Goal: Task Accomplishment & Management: Manage account settings

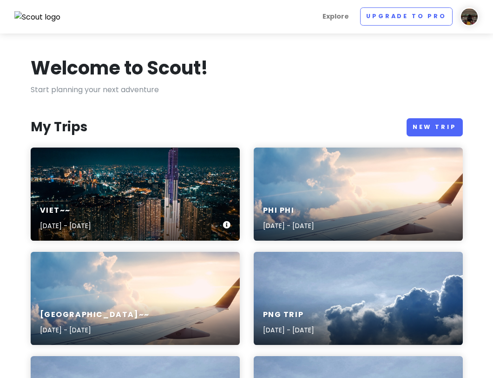
click at [172, 191] on div "Viet~~ [DATE] - [DATE]" at bounding box center [135, 193] width 209 height 93
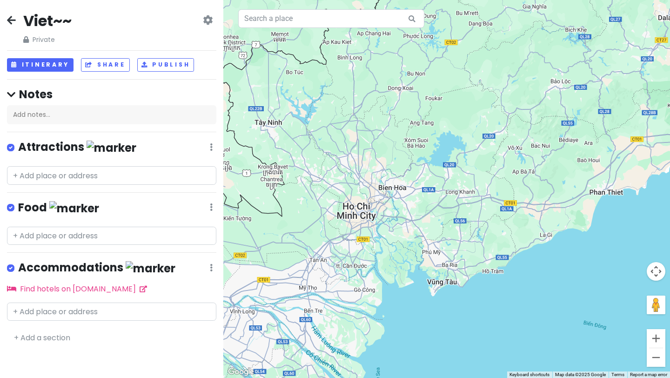
drag, startPoint x: 369, startPoint y: 299, endPoint x: 366, endPoint y: 252, distance: 47.1
click at [366, 253] on div at bounding box center [446, 189] width 446 height 378
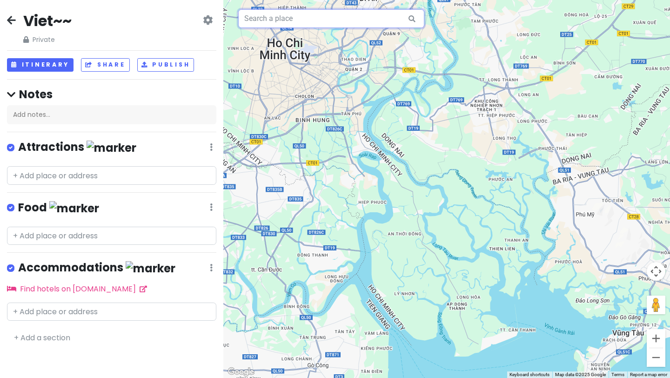
click at [291, 23] on input "text" at bounding box center [331, 18] width 186 height 19
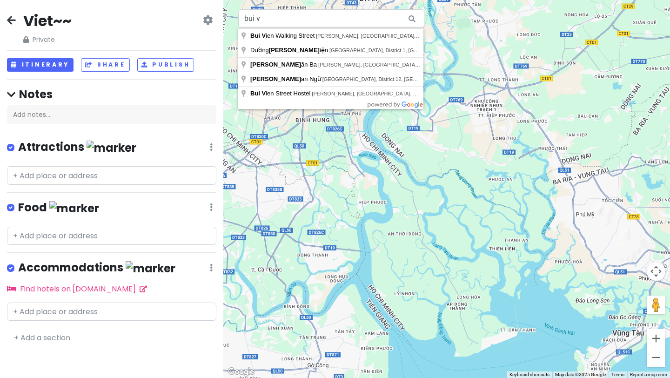
type input "[STREET_ADDRESS]"
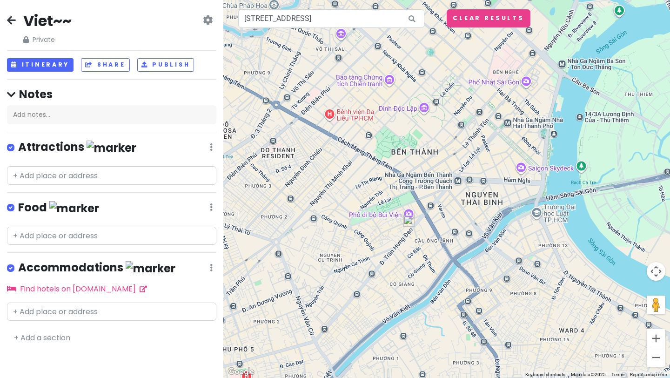
click at [408, 222] on img at bounding box center [408, 220] width 11 height 11
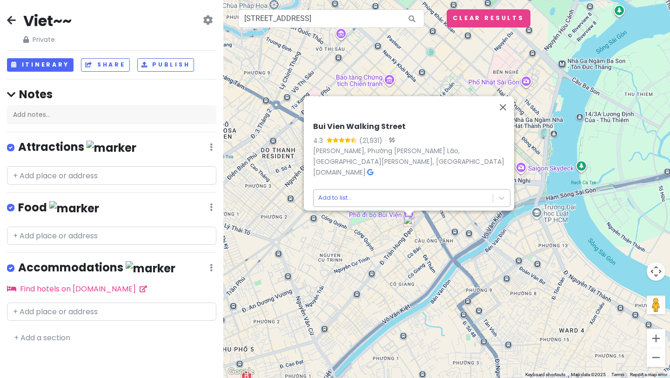
click at [422, 191] on body "Viet~~ Private Change Dates Make a Copy Delete Trip Go Pro ⚡️ Give Feedback 💡 S…" at bounding box center [335, 189] width 670 height 378
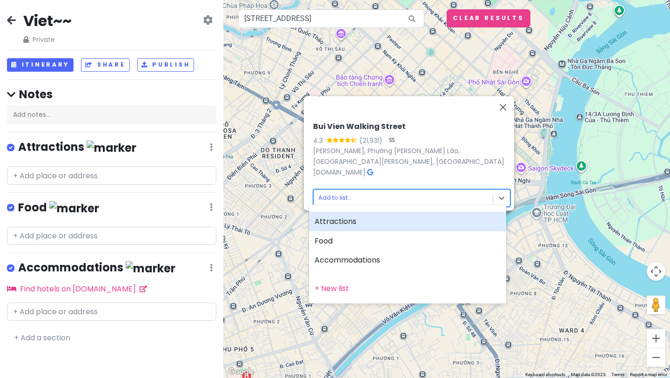
click at [364, 219] on div "Attractions" at bounding box center [407, 222] width 197 height 20
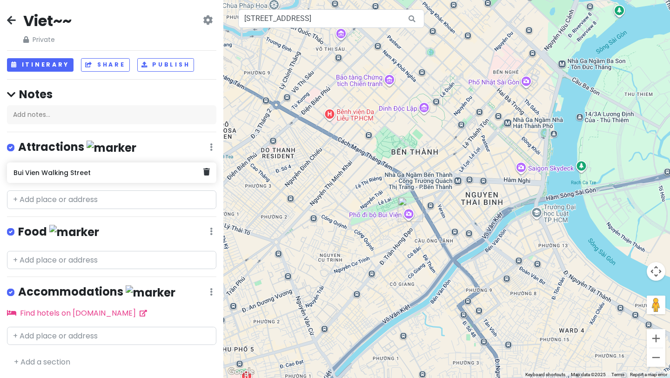
click at [152, 178] on div "Bui Vien Walking Street" at bounding box center [107, 172] width 189 height 13
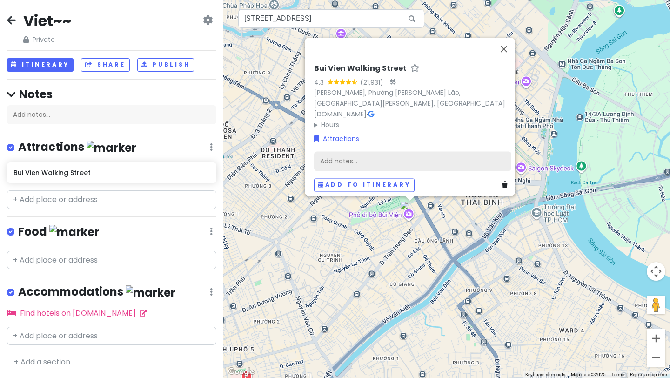
click at [343, 161] on div "Add notes..." at bounding box center [412, 162] width 197 height 20
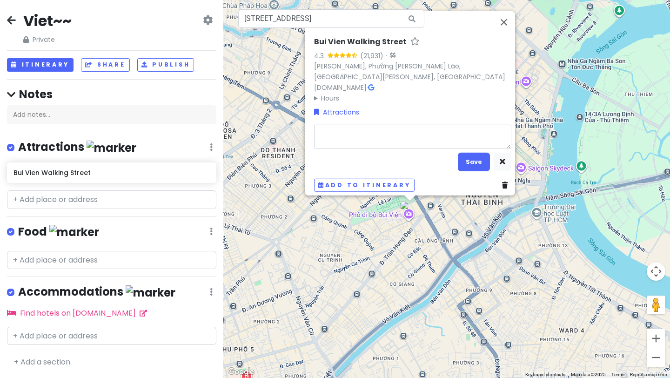
type textarea "x"
type textarea "w"
type textarea "x"
type textarea "wh"
type textarea "x"
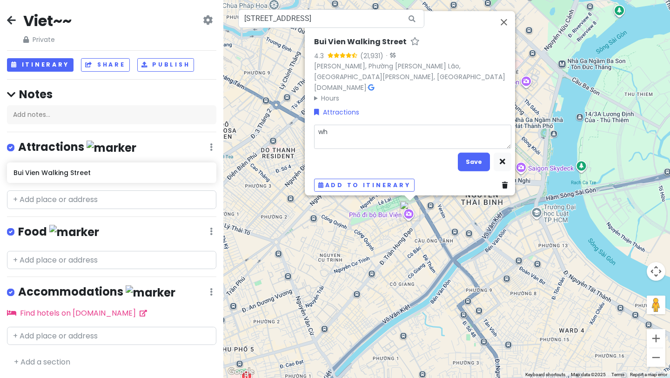
type textarea "who"
type textarea "x"
type textarea "whol"
type textarea "x"
type textarea "whole"
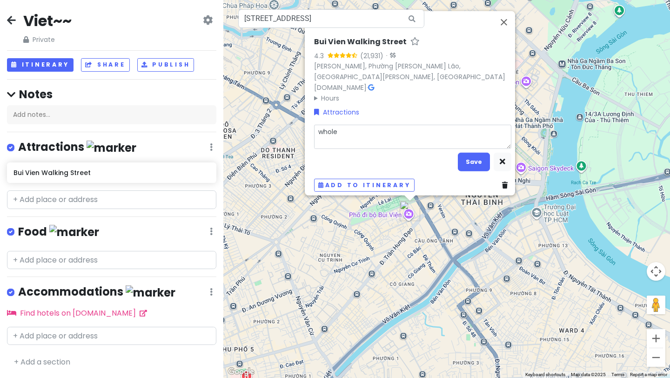
type textarea "x"
type textarea "whole"
type textarea "x"
type textarea "whole s"
type textarea "x"
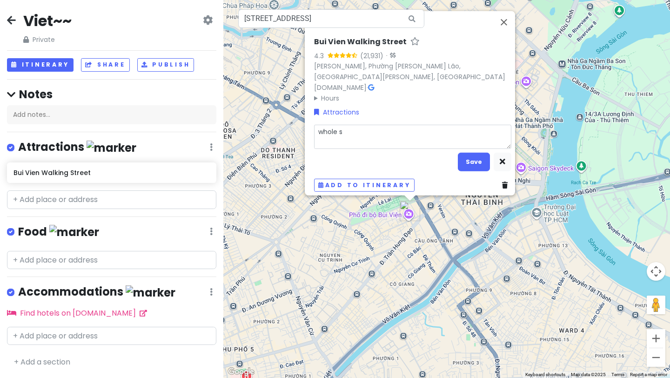
type textarea "whole st"
type textarea "x"
type textarea "whole str"
type textarea "x"
type textarea "whole stre"
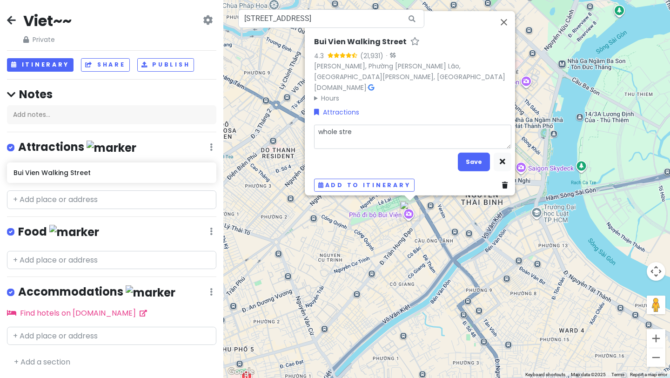
type textarea "x"
type textarea "whole stree"
type textarea "x"
type textarea "whole street"
type textarea "x"
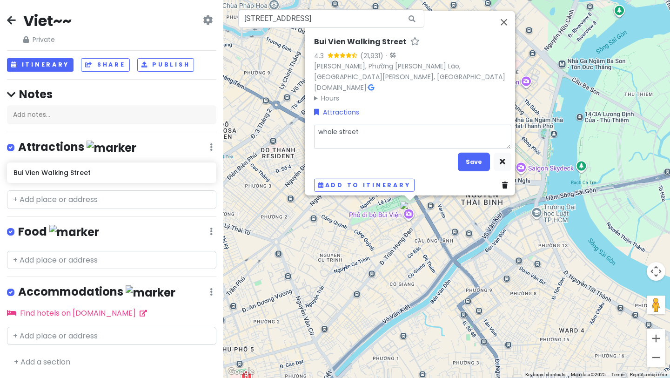
type textarea "whole street"
type textarea "x"
type textarea "whole street c"
type textarea "x"
type textarea "whole street cl"
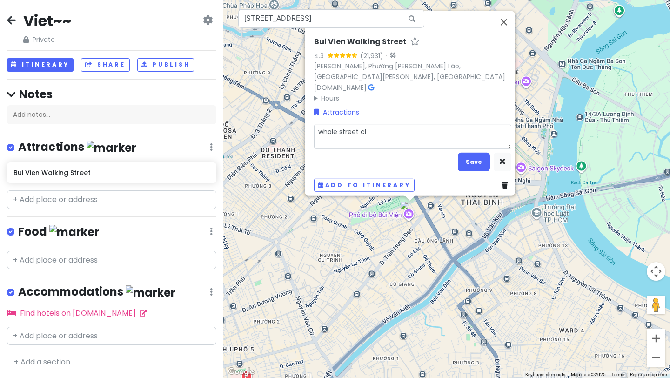
type textarea "x"
type textarea "whole street c"
type textarea "x"
type textarea "whole street"
type textarea "x"
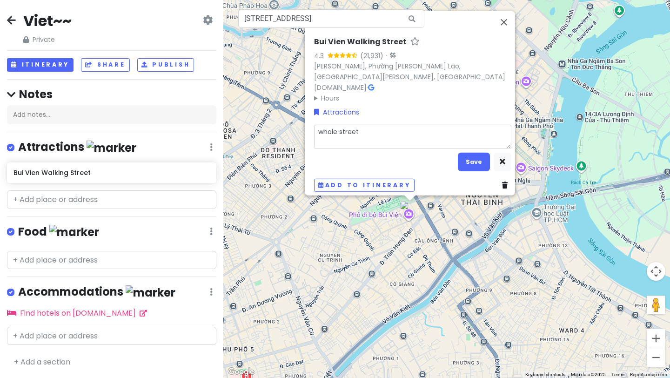
type textarea "whole street b"
type textarea "x"
type textarea "whole street ba"
type textarea "x"
type textarea "whole street bar"
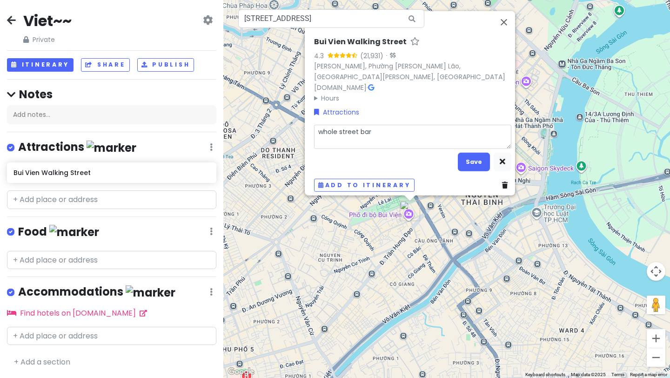
type textarea "x"
type textarea "whole street bar"
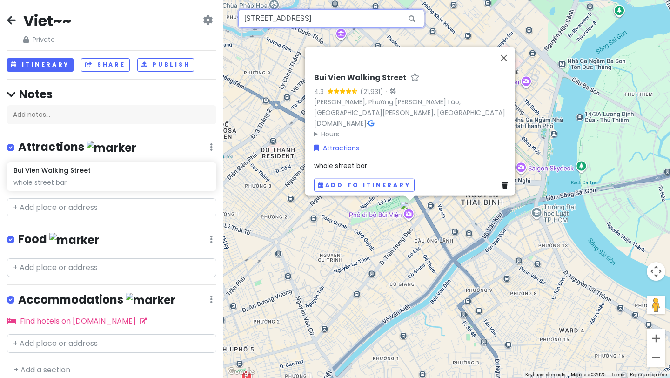
click at [336, 21] on input "[STREET_ADDRESS]" at bounding box center [331, 18] width 186 height 19
click at [372, 15] on input "[STREET_ADDRESS]" at bounding box center [331, 18] width 186 height 19
click at [390, 12] on input "[STREET_ADDRESS]" at bounding box center [331, 18] width 186 height 19
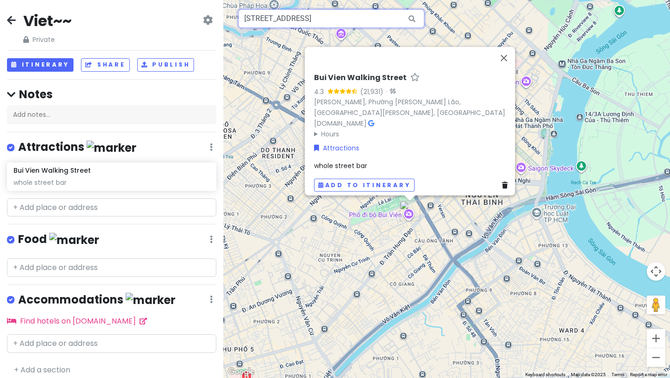
click at [390, 17] on input "[STREET_ADDRESS]" at bounding box center [331, 18] width 186 height 19
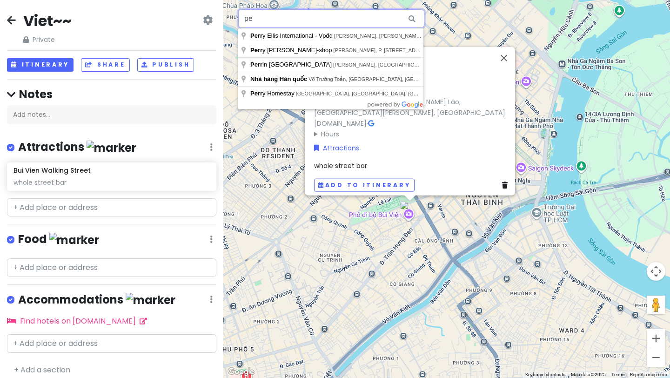
type input "p"
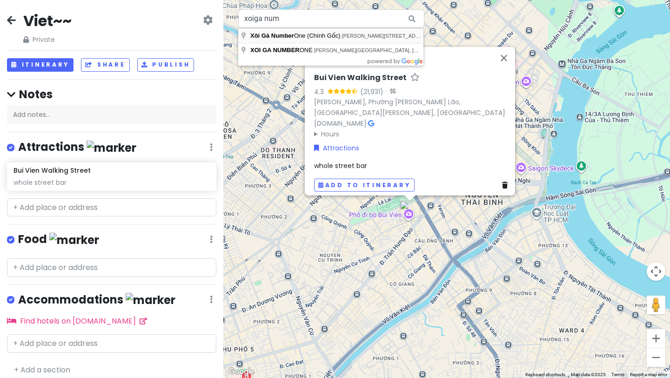
type input "Xôi Gà Number One (Chính Gốc), [PERSON_NAME][STREET_ADDRESS]"
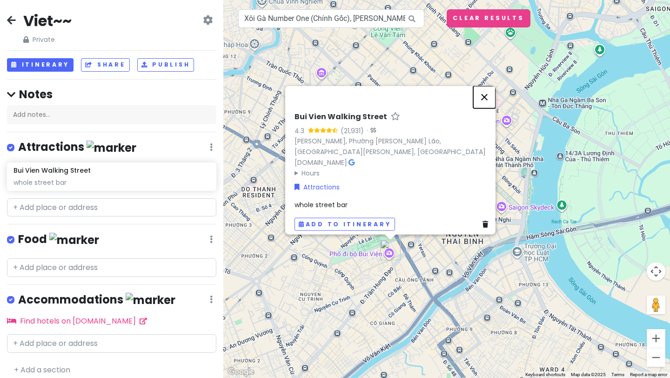
click at [486, 92] on button "Close" at bounding box center [484, 97] width 22 height 22
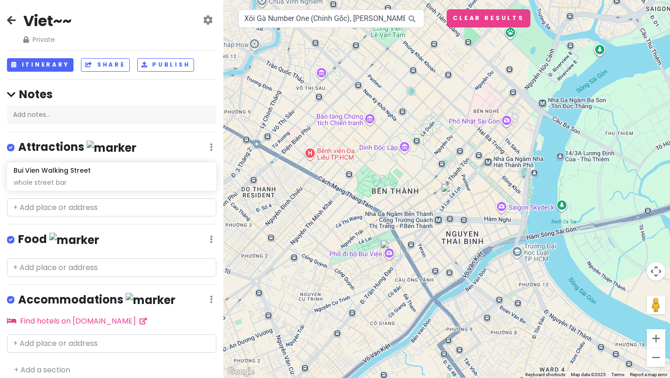
click at [446, 192] on img at bounding box center [446, 188] width 11 height 11
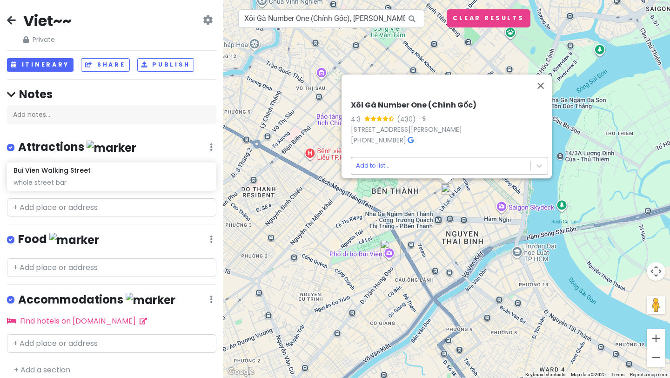
click at [415, 160] on body "Viet~~ Private Change Dates Make a Copy Delete Trip Go Pro ⚡️ Give Feedback 💡 S…" at bounding box center [335, 189] width 670 height 378
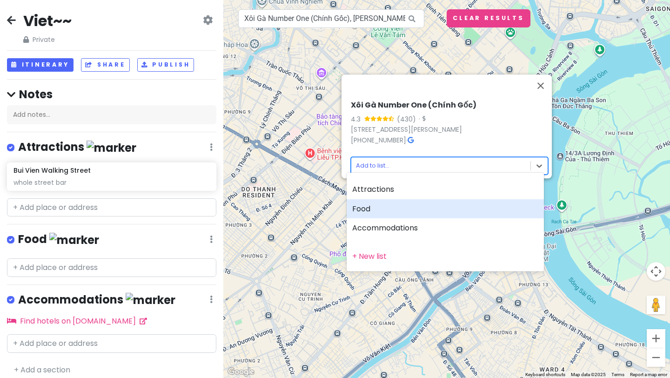
click at [372, 213] on div "Food" at bounding box center [444, 209] width 197 height 20
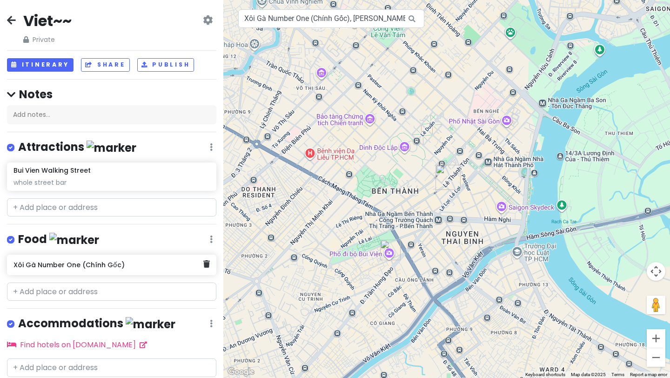
click at [79, 269] on div "Xôi Gà Number One (Chính Gốc)" at bounding box center [107, 264] width 189 height 13
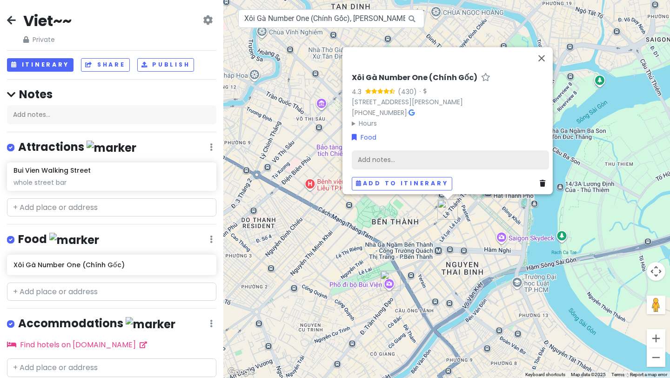
click at [356, 160] on div "Add notes..." at bounding box center [450, 160] width 197 height 20
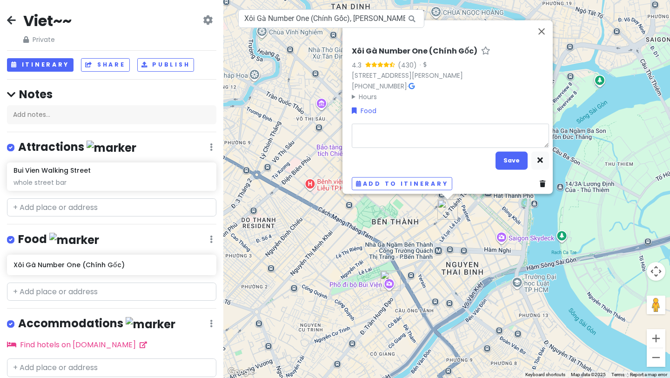
type textarea "x"
type textarea "n"
type textarea "x"
type textarea "nu"
type textarea "x"
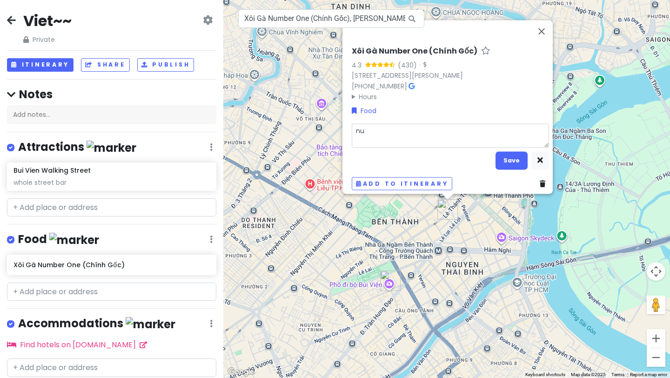
type textarea "nuo"
type textarea "x"
type textarea "nuo m"
type textarea "x"
type textarea "糯米"
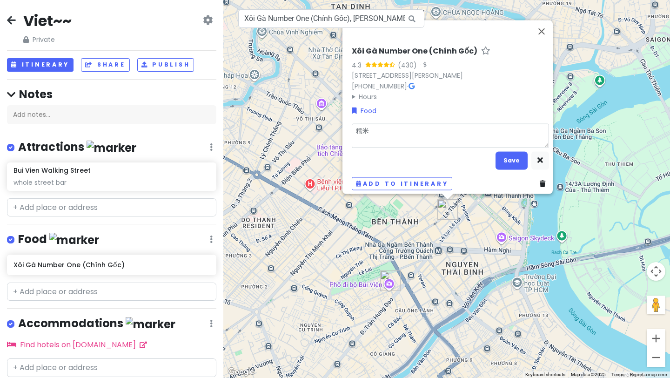
type textarea "x"
type textarea "糯米j"
type textarea "x"
type textarea "糯米ji"
type textarea "x"
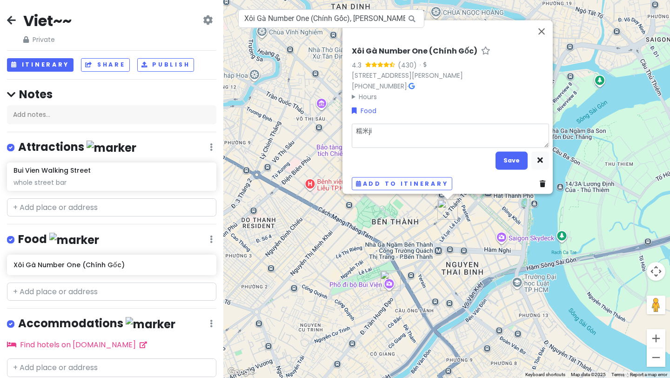
type textarea "糯米ji s"
type textarea "x"
type textarea "糯米ji si"
type textarea "x"
type textarea "糯米鸡丝"
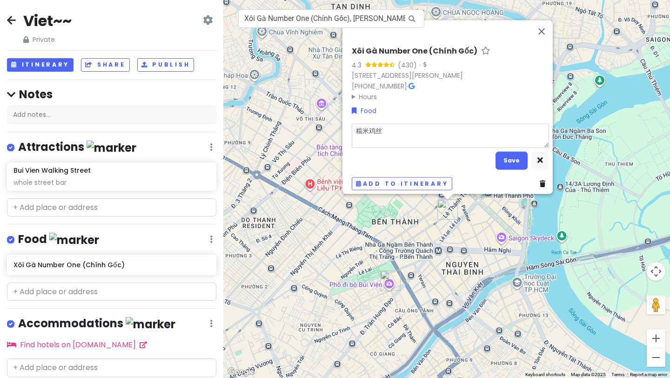
type textarea "x"
type textarea "糯米鸡丝f"
type textarea "x"
type textarea "糯米鸡丝fa"
type textarea "x"
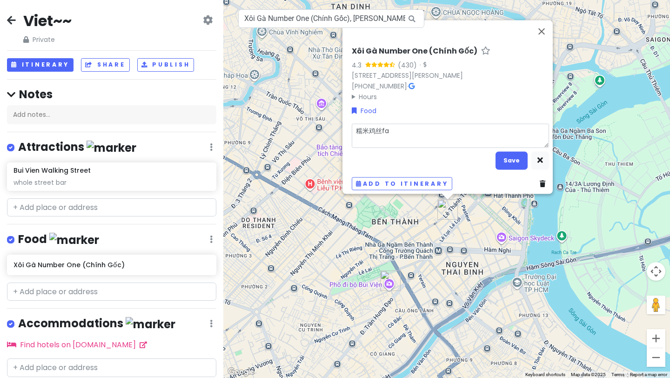
type textarea "糯米鸡丝fan"
type textarea "x"
type textarea "糯米鸡丝饭"
type textarea "x"
type textarea "糯米鸡丝饭p"
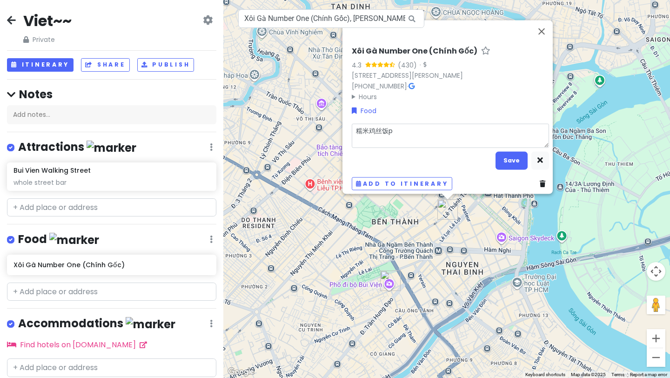
type textarea "x"
type textarea "糯米鸡丝饭pe"
type textarea "x"
type textarea "糯米鸡丝饭pei"
type textarea "x"
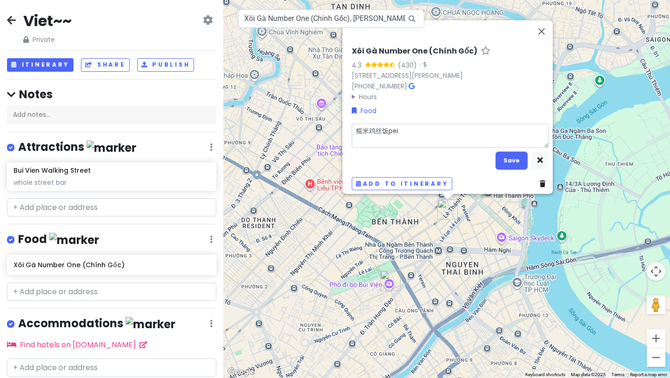
type textarea "糯米鸡丝饭配"
type textarea "x"
type textarea "糯米鸡丝饭配s"
type textarea "x"
type textarea "糯米鸡丝饭配su"
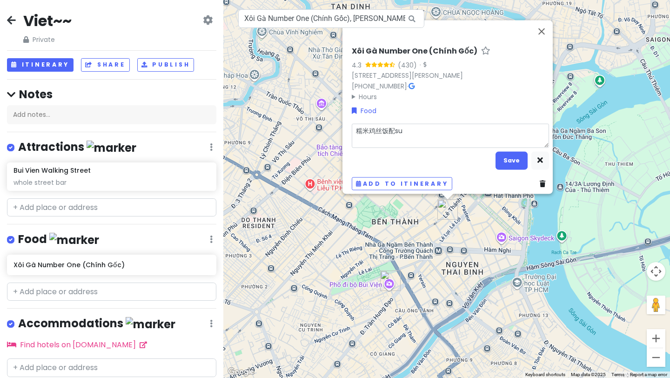
type textarea "x"
type textarea "糯米鸡丝饭配su a"
type textarea "x"
type textarea "糯米鸡丝饭配suan"
type textarea "x"
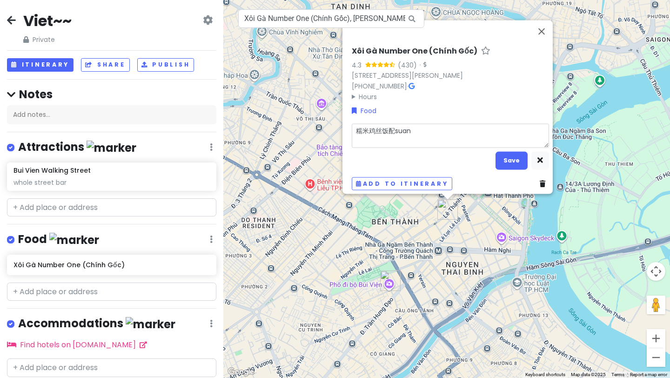
type textarea "糯米鸡丝饭配suan m"
type textarea "x"
type textarea "糯米鸡丝饭配suan mi"
type textarea "x"
type textarea "糯米鸡丝饭配suan mi l"
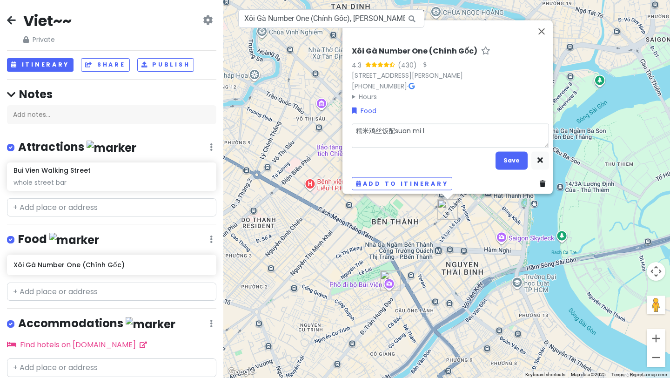
type textarea "x"
type textarea "糯米鸡丝饭配suan mi la"
type textarea "x"
type textarea "糯米鸡丝饭配suan mi la j"
type textarea "x"
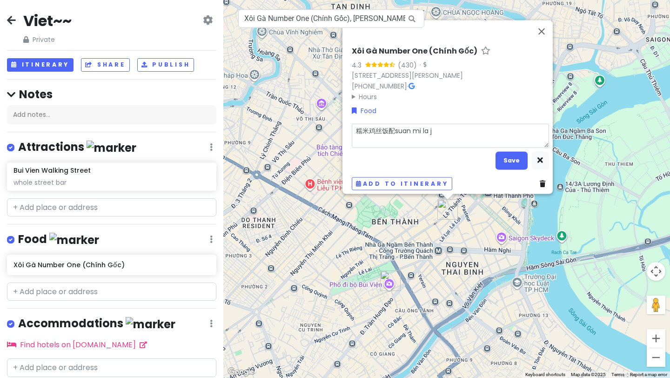
type textarea "糯米鸡丝饭配蒜米辣椒"
type textarea "x"
type textarea "糯米鸡丝饭配蒜米辣椒"
click at [493, 157] on button "Save" at bounding box center [511, 160] width 32 height 18
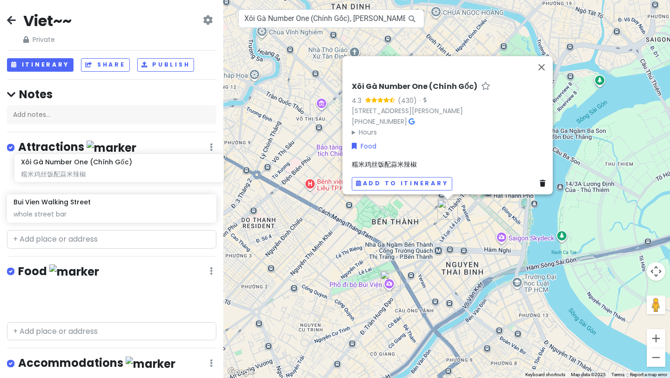
drag, startPoint x: 109, startPoint y: 266, endPoint x: 116, endPoint y: 170, distance: 96.5
click at [116, 170] on div "Viet~~ Private Change Dates Make a Copy Delete Trip Go Pro ⚡️ Give Feedback 💡 S…" at bounding box center [111, 189] width 223 height 378
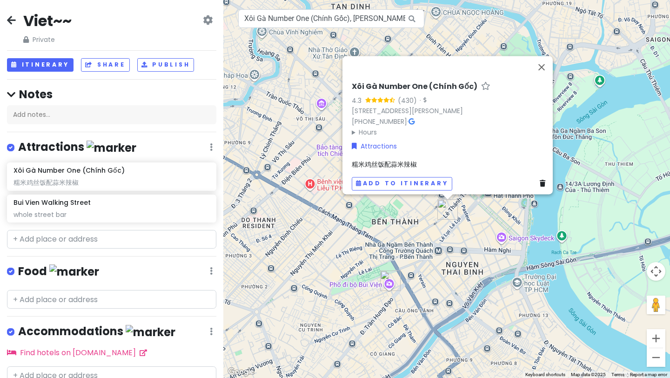
click at [150, 268] on div "Food Edit Reorder Delete List" at bounding box center [111, 273] width 209 height 19
click at [493, 56] on button "Close" at bounding box center [541, 67] width 22 height 22
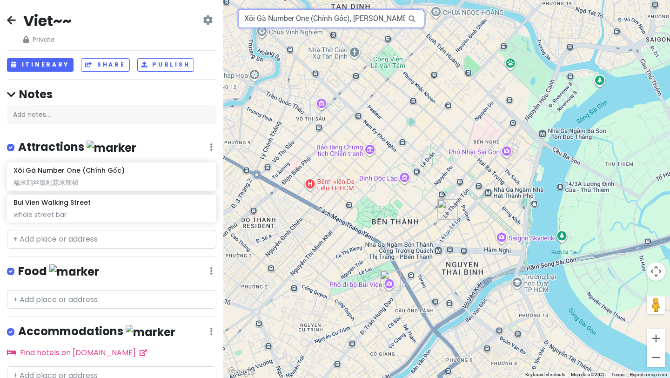
click at [353, 24] on input "Xôi Gà Number One (Chính Gốc), [PERSON_NAME][STREET_ADDRESS]" at bounding box center [331, 18] width 186 height 19
click at [357, 13] on input "Xôi Gà Number One (Chính Gốc), [PERSON_NAME][STREET_ADDRESS]" at bounding box center [331, 18] width 186 height 19
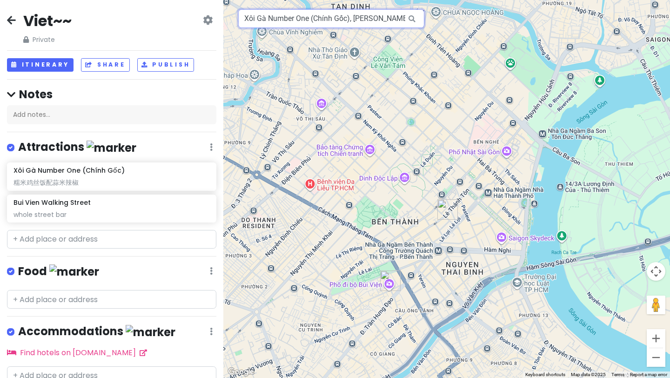
click at [357, 13] on input "Xôi Gà Number One (Chính Gốc), [PERSON_NAME][STREET_ADDRESS]" at bounding box center [331, 18] width 186 height 19
click at [357, 18] on input "Xôi Gà Number One (Chính Gốc), [PERSON_NAME][STREET_ADDRESS]" at bounding box center [331, 18] width 186 height 19
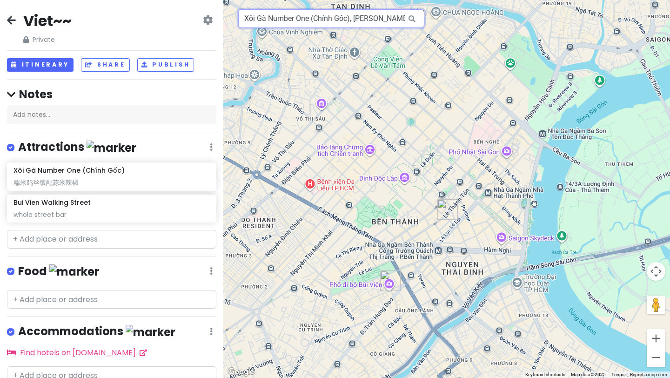
click at [357, 18] on input "Xôi Gà Number One (Chính Gốc), [PERSON_NAME][STREET_ADDRESS]" at bounding box center [331, 18] width 186 height 19
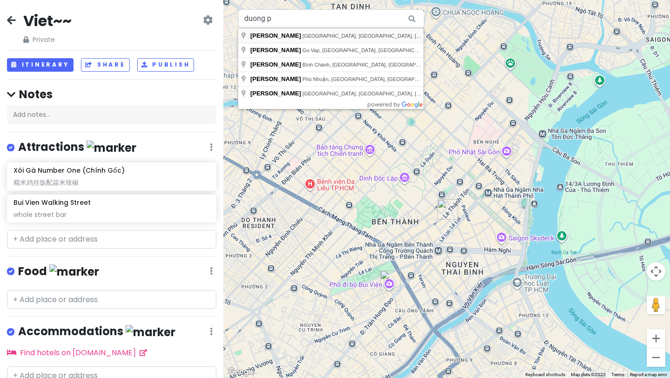
type input "[PERSON_NAME], [GEOGRAPHIC_DATA], [GEOGRAPHIC_DATA], [GEOGRAPHIC_DATA]"
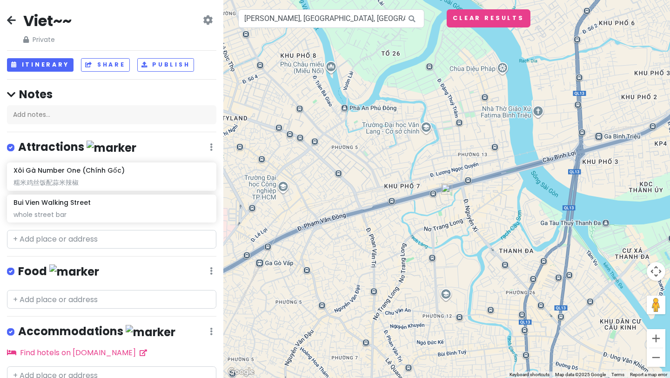
click at [445, 190] on img at bounding box center [446, 188] width 11 height 11
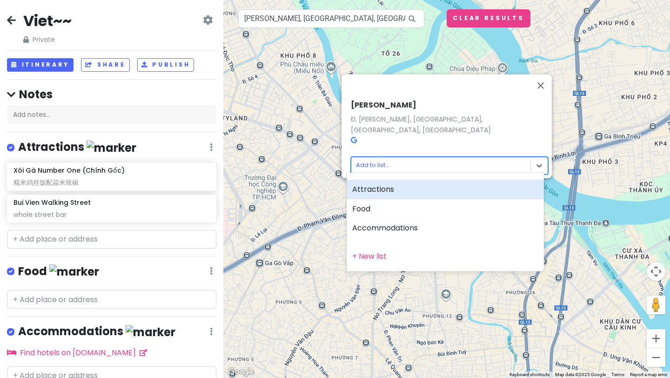
click at [432, 158] on body "Viet~~ Private Change Dates Make a Copy Delete Trip Go Pro ⚡️ Give Feedback 💡 S…" at bounding box center [335, 189] width 670 height 378
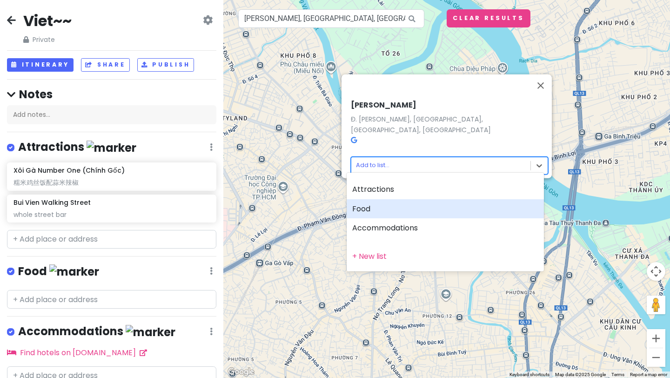
click at [391, 207] on div "Food" at bounding box center [444, 209] width 197 height 20
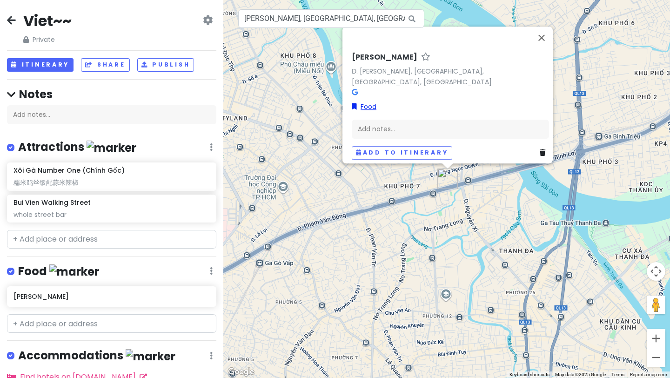
click at [358, 101] on link "Food" at bounding box center [364, 106] width 25 height 10
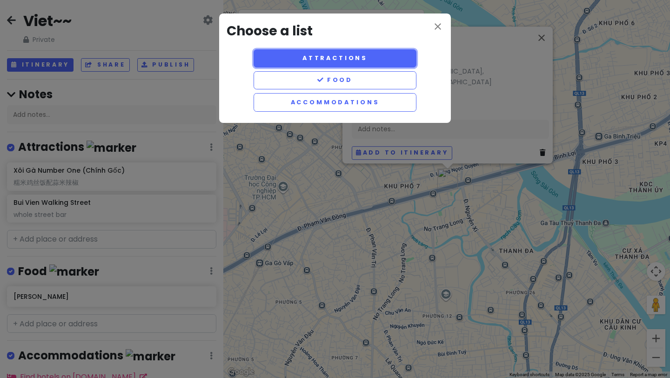
click at [374, 60] on button "Attractions" at bounding box center [334, 58] width 163 height 18
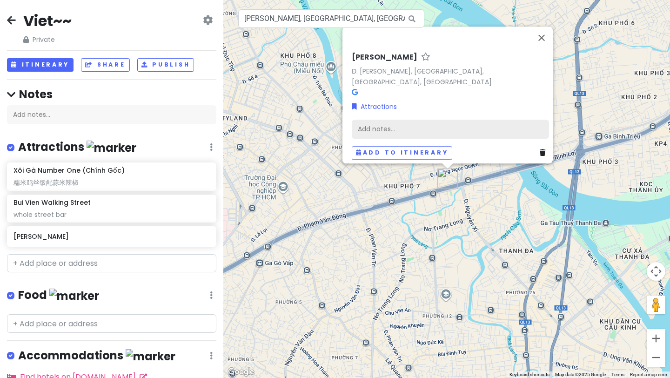
click at [404, 121] on div "Add notes..." at bounding box center [450, 130] width 197 height 20
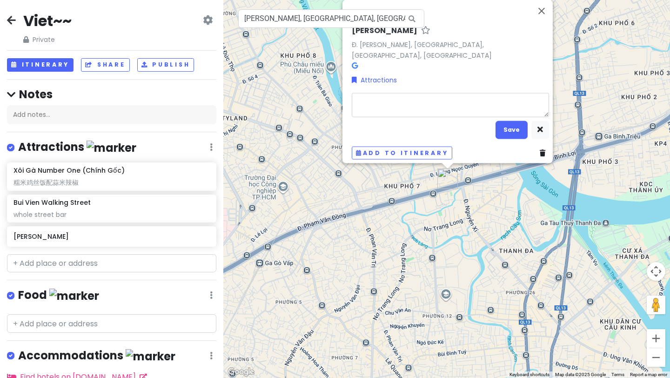
type textarea "x"
type textarea "n"
type textarea "x"
type textarea "ni"
type textarea "x"
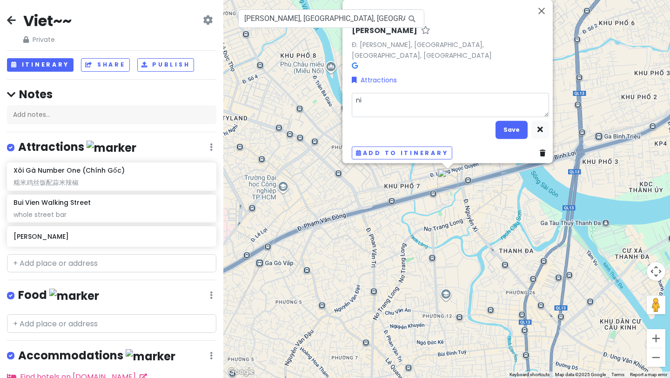
type textarea "nig"
type textarea "x"
type textarea "nigh"
type textarea "x"
type textarea "night"
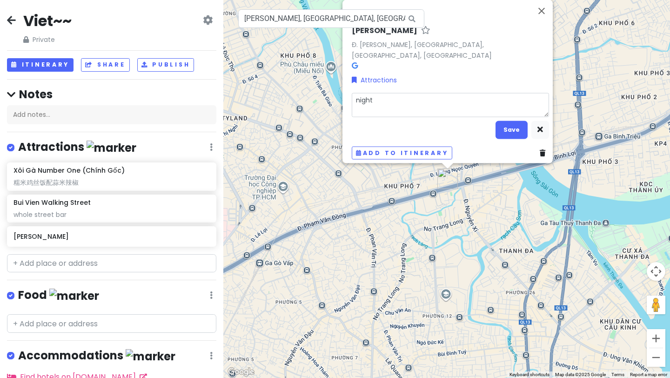
type textarea "x"
type textarea "night"
type textarea "x"
type textarea "night l"
type textarea "x"
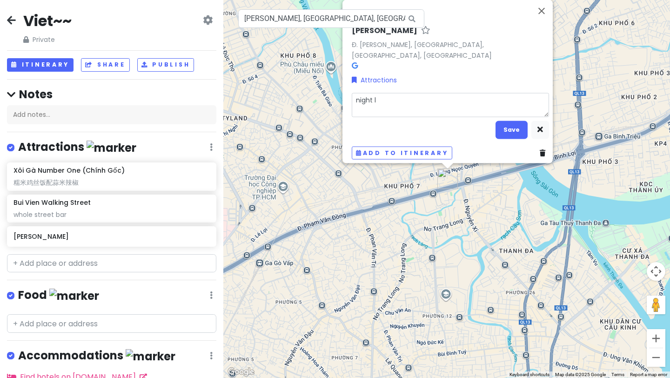
type textarea "night li"
type textarea "x"
type textarea "night lif"
type textarea "x"
type textarea "night life"
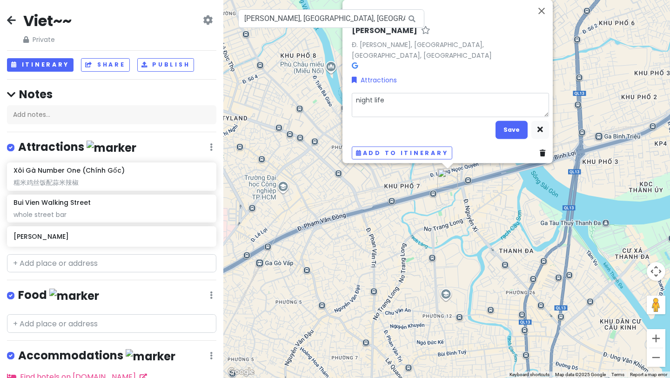
type textarea "x"
type textarea "night life"
type textarea "x"
type textarea "night life"
click at [493, 123] on button "Save" at bounding box center [511, 129] width 32 height 18
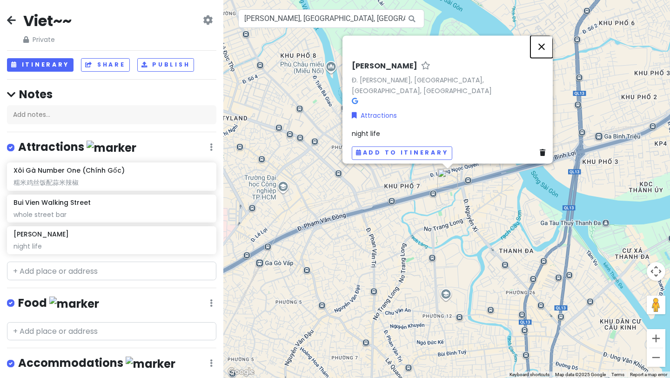
click at [493, 57] on button "Close" at bounding box center [541, 46] width 22 height 22
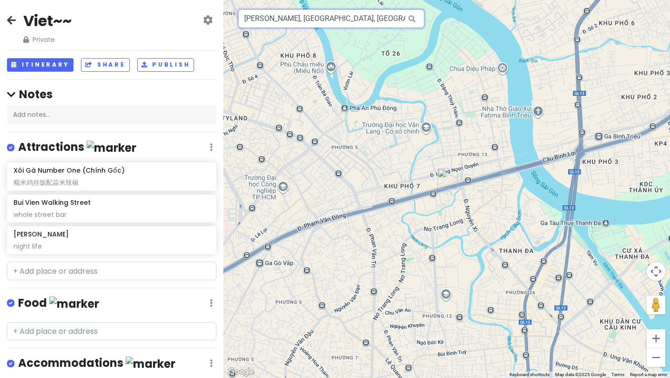
click at [349, 18] on input "[PERSON_NAME], [GEOGRAPHIC_DATA], [GEOGRAPHIC_DATA], [GEOGRAPHIC_DATA]" at bounding box center [331, 18] width 186 height 19
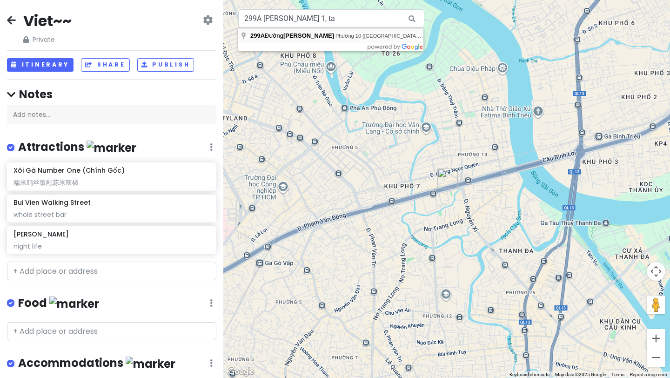
type input "[STREET_ADDRESS][PERSON_NAME] ([GEOGRAPHIC_DATA]), [GEOGRAPHIC_DATA], [GEOGRAPH…"
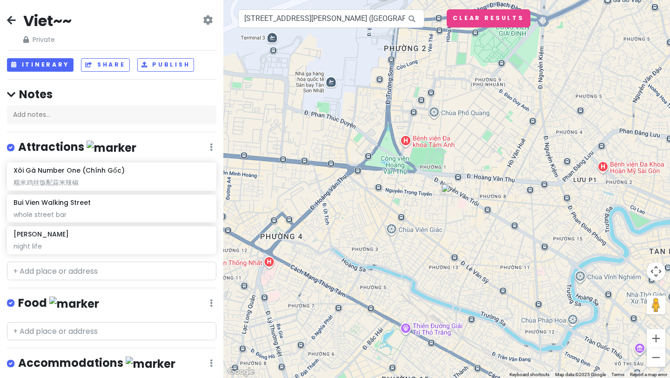
click at [451, 190] on img at bounding box center [446, 188] width 11 height 11
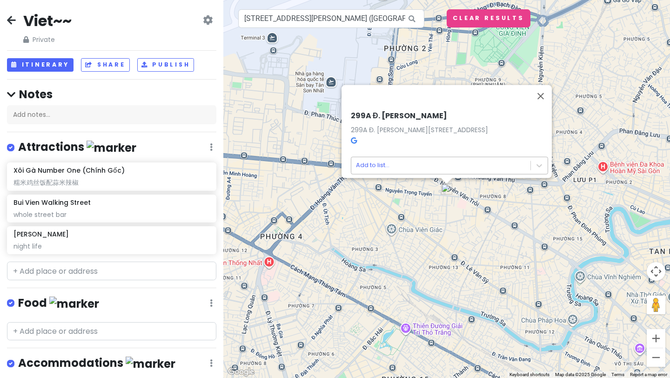
click at [435, 160] on body "Viet~~ Private Change Dates Make a Copy Delete Trip Go Pro ⚡️ Give Feedback 💡 S…" at bounding box center [335, 189] width 670 height 378
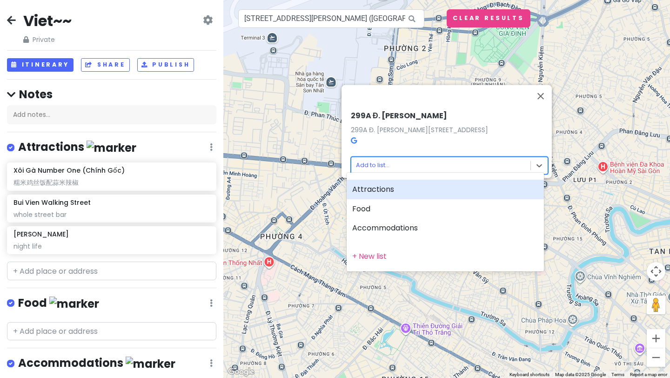
click at [383, 193] on div "Attractions" at bounding box center [444, 190] width 197 height 20
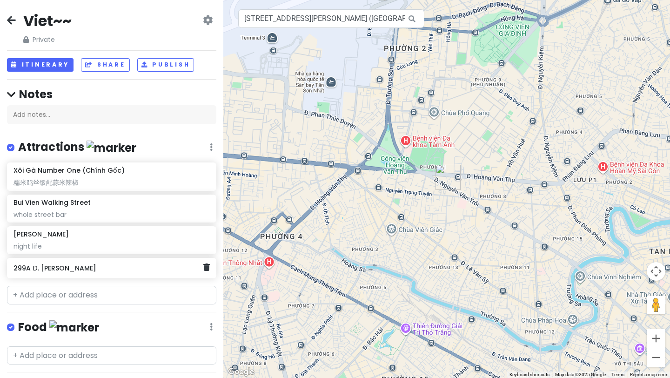
click at [101, 273] on div "299A Đ. [PERSON_NAME]" at bounding box center [107, 267] width 189 height 13
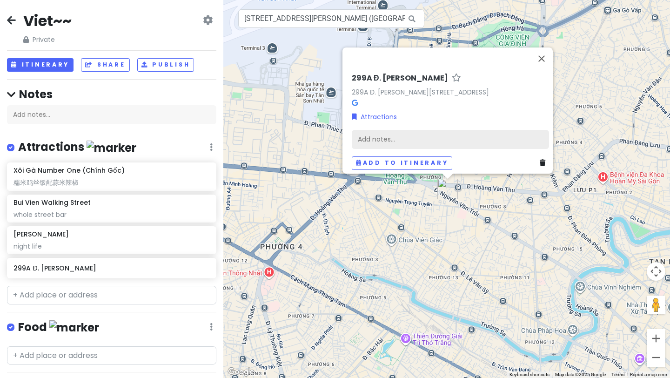
click at [378, 130] on div "Add notes..." at bounding box center [450, 140] width 197 height 20
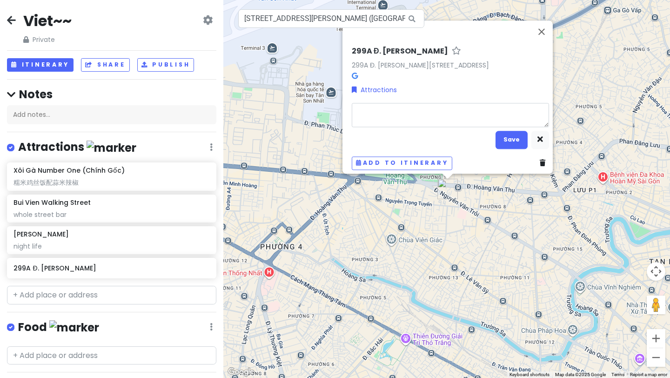
type textarea "x"
type textarea "m"
type textarea "x"
type textarea "ma"
type textarea "x"
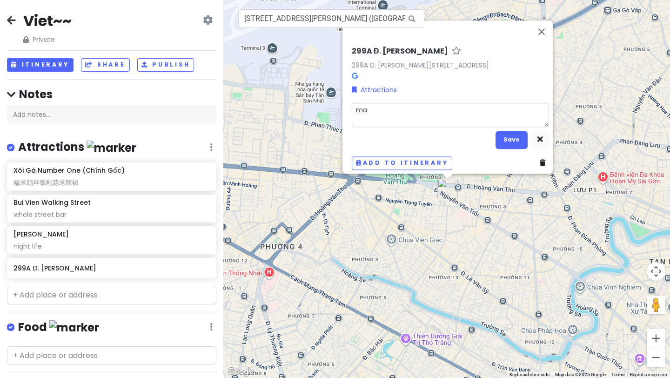
type textarea "m"
type textarea "x"
type textarea "c"
type textarea "x"
type textarea "cc"
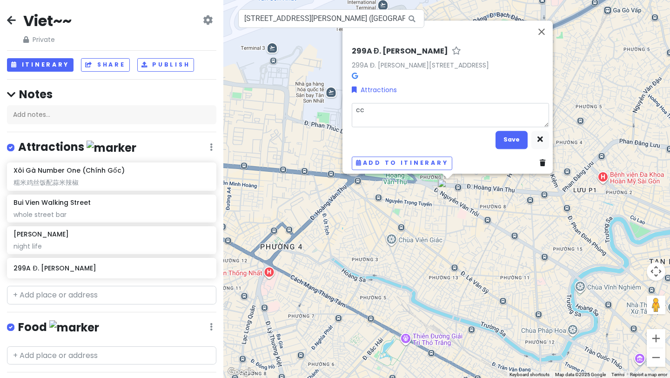
type textarea "x"
type textarea "ccd"
type textarea "x"
type textarea "ccd"
type textarea "x"
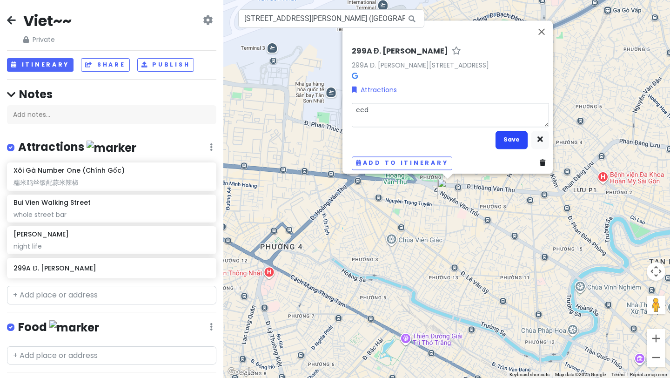
type textarea "ccd"
click at [493, 136] on button "Save" at bounding box center [511, 140] width 32 height 18
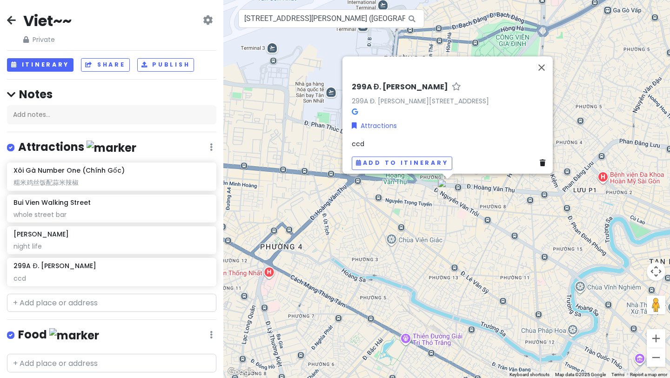
click at [455, 140] on div "ccd" at bounding box center [450, 144] width 197 height 10
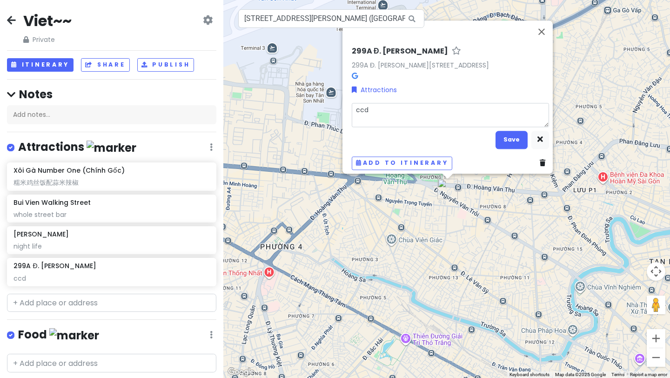
click at [453, 103] on textarea "ccd" at bounding box center [450, 115] width 197 height 24
type textarea "x"
type textarea "ccd"
type textarea "x"
type textarea "ccd c"
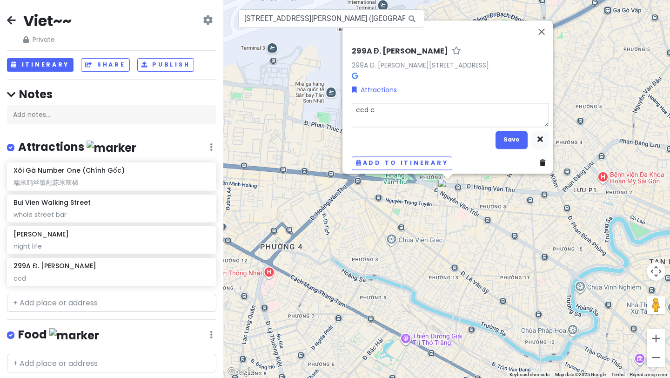
type textarea "x"
type textarea "ccd ca"
type textarea "x"
type textarea "ccd cam"
type textarea "x"
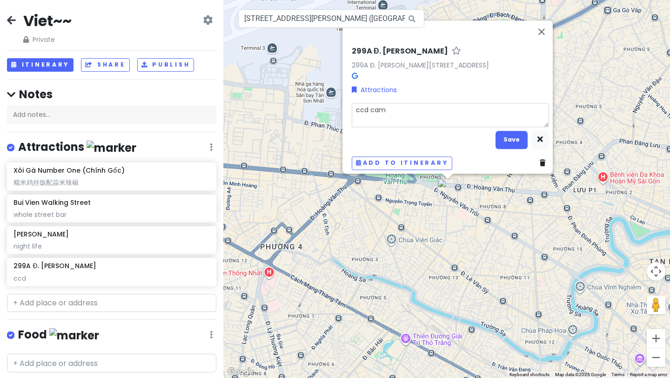
type textarea "ccd came"
type textarea "x"
type textarea "ccd camer"
type textarea "x"
type textarea "ccd camers"
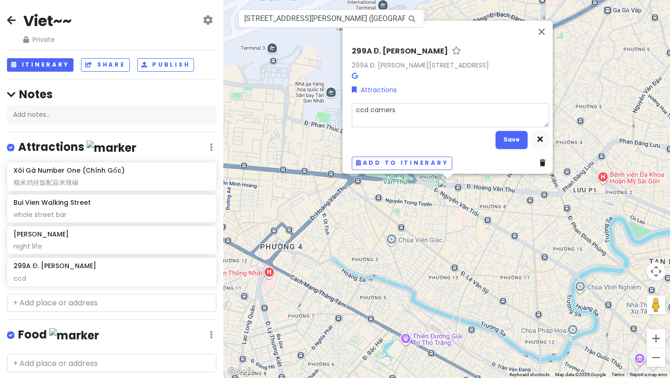
type textarea "x"
type textarea "ccd camers"
type textarea "x"
type textarea "ccd camers"
type textarea "x"
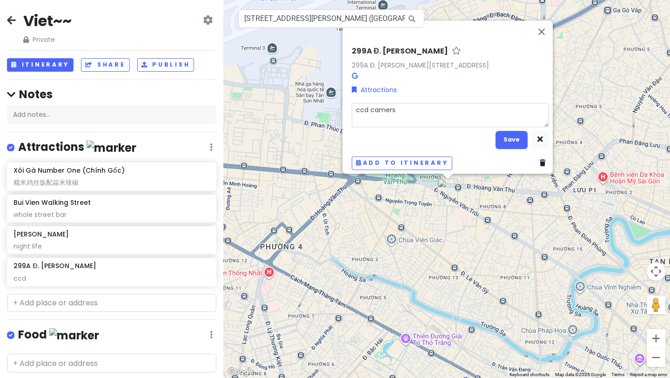
type textarea "ccd camer"
type textarea "x"
type textarea "ccd camera"
type textarea "x"
type textarea "ccd camera"
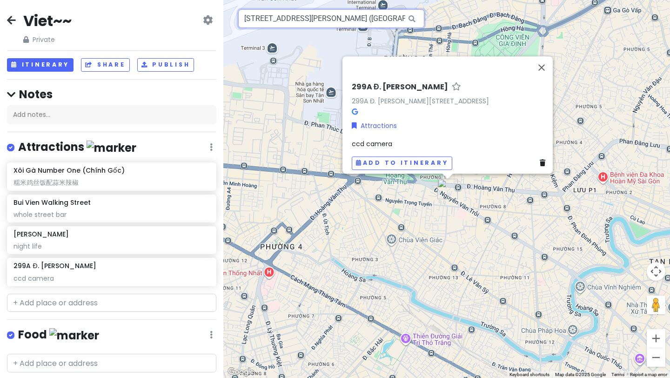
click at [330, 19] on input "[STREET_ADDRESS][PERSON_NAME] ([GEOGRAPHIC_DATA]), [GEOGRAPHIC_DATA], [GEOGRAPH…" at bounding box center [331, 18] width 186 height 19
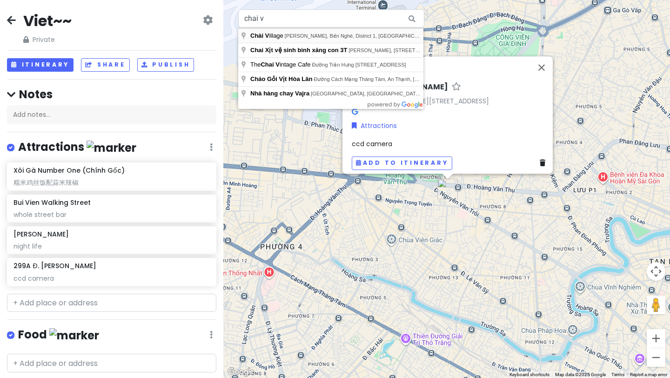
type input "[GEOGRAPHIC_DATA], [PERSON_NAME], [GEOGRAPHIC_DATA], District 1, [GEOGRAPHIC_DA…"
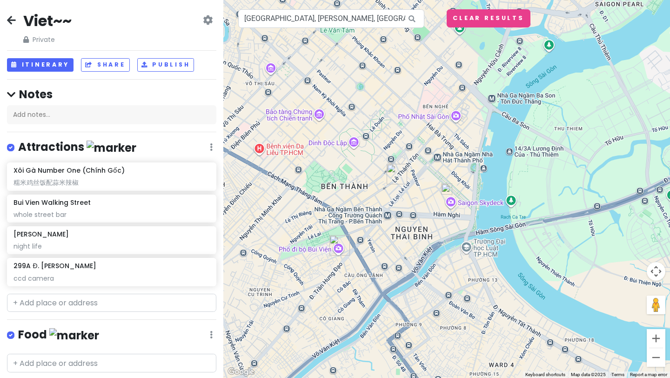
click at [447, 194] on div "299A Đ. [PERSON_NAME] 299A Đ. [PERSON_NAME][STREET_ADDRESS] Attractions ccd cam…" at bounding box center [446, 189] width 446 height 378
click at [447, 195] on div at bounding box center [446, 189] width 446 height 378
click at [446, 192] on img at bounding box center [446, 188] width 11 height 11
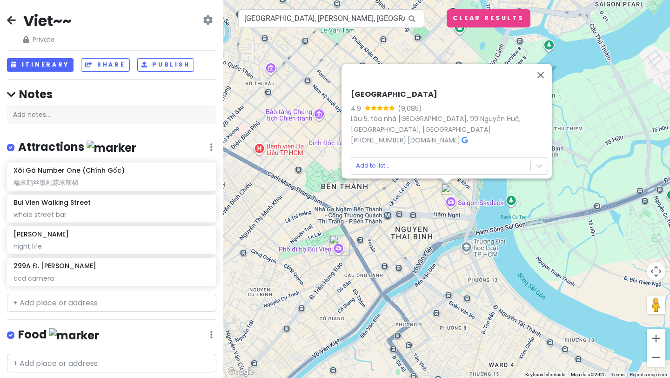
click at [446, 192] on img at bounding box center [446, 188] width 11 height 11
click at [459, 159] on body "Viet~~ Private Change Dates Make a Copy Delete Trip Go Pro ⚡️ Give Feedback 💡 S…" at bounding box center [335, 189] width 670 height 378
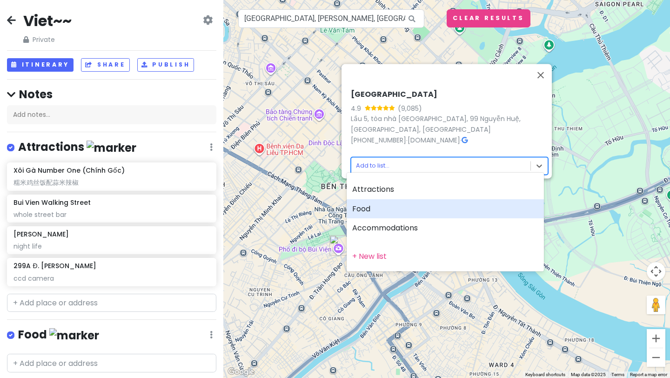
click at [402, 204] on div "Food" at bounding box center [444, 209] width 197 height 20
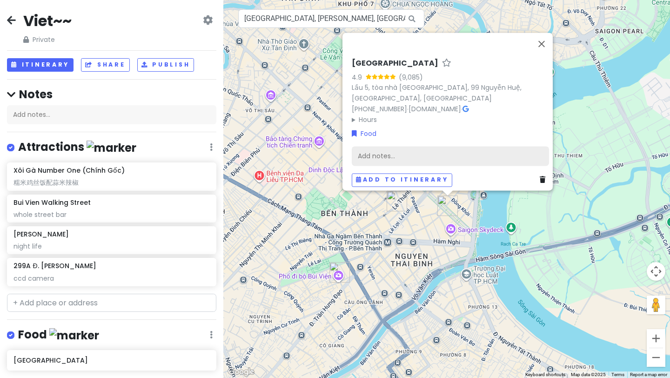
click at [383, 152] on div "Add notes..." at bounding box center [450, 156] width 197 height 20
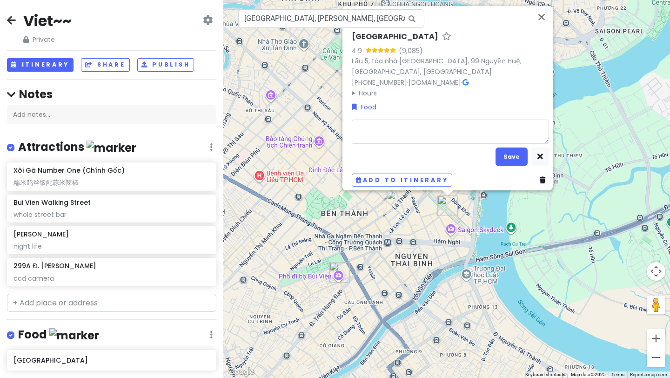
type textarea "x"
type textarea "s"
type textarea "x"
type textarea "se"
type textarea "x"
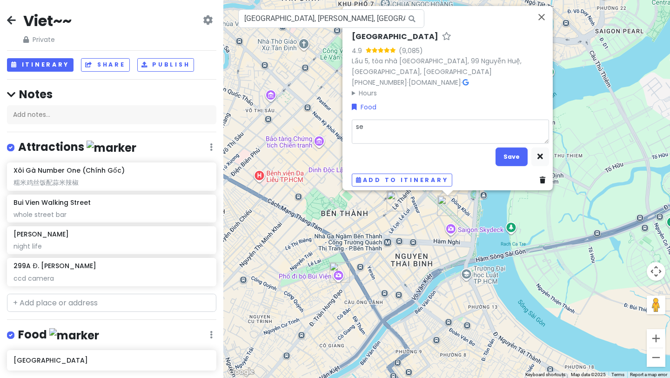
type textarea "sea"
type textarea "x"
type textarea "sea"
type textarea "x"
type textarea "sea f"
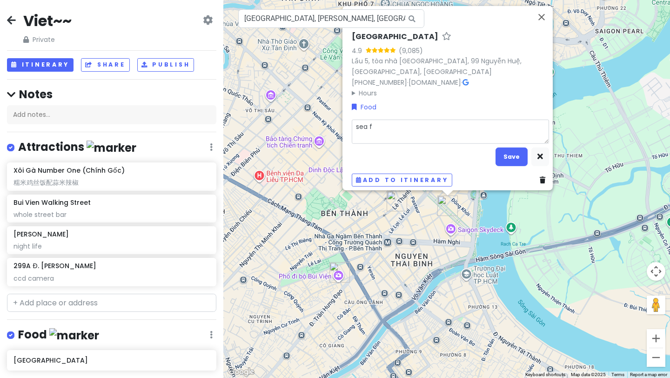
type textarea "x"
type textarea "sea fo"
type textarea "x"
type textarea "sea foo"
type textarea "x"
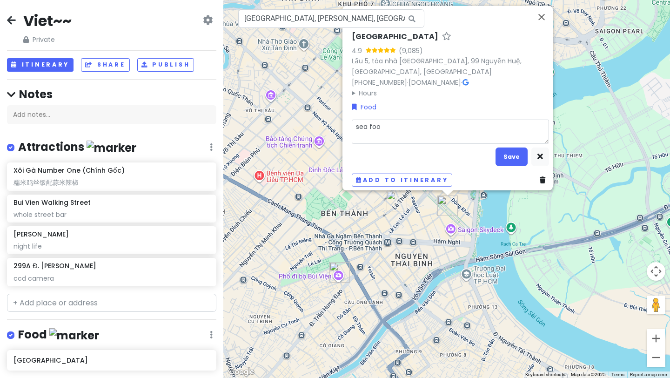
type textarea "sea food"
type textarea "x"
type textarea "sea food"
type textarea "x"
type textarea "sea food"
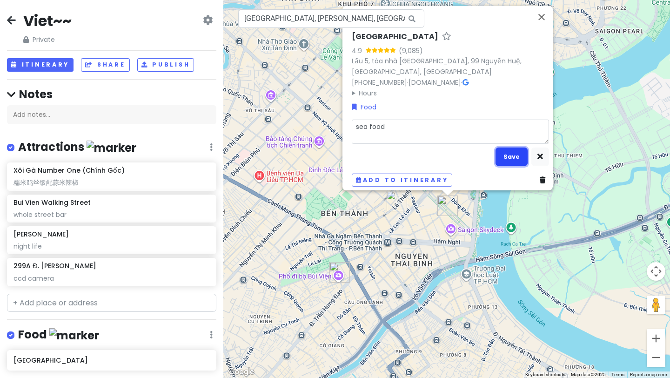
click at [493, 157] on button "Save" at bounding box center [511, 156] width 32 height 18
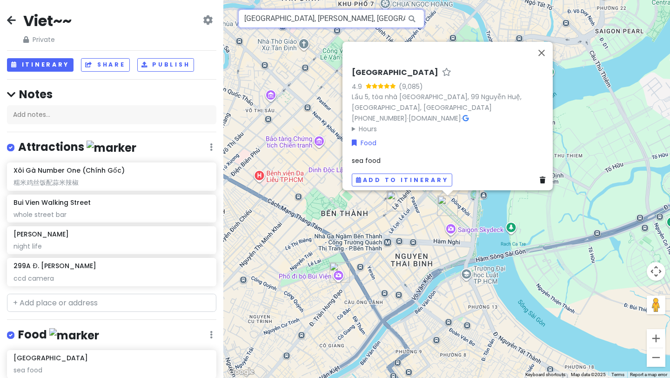
click at [369, 24] on input "[GEOGRAPHIC_DATA], [PERSON_NAME], [GEOGRAPHIC_DATA], District 1, [GEOGRAPHIC_DA…" at bounding box center [331, 18] width 186 height 19
click at [357, 20] on input "[GEOGRAPHIC_DATA], [PERSON_NAME], [GEOGRAPHIC_DATA], District 1, [GEOGRAPHIC_DA…" at bounding box center [331, 18] width 186 height 19
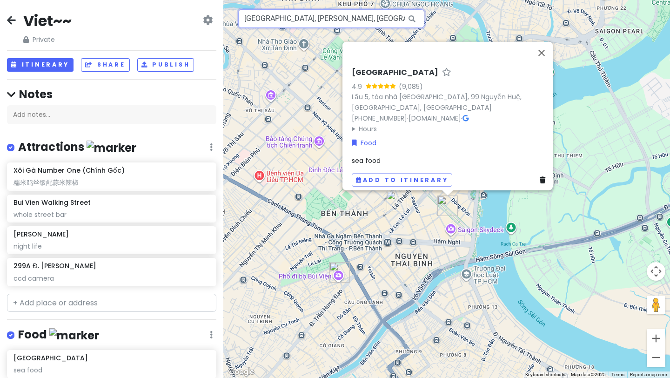
click at [357, 20] on input "[GEOGRAPHIC_DATA], [PERSON_NAME], [GEOGRAPHIC_DATA], District 1, [GEOGRAPHIC_DA…" at bounding box center [331, 18] width 186 height 19
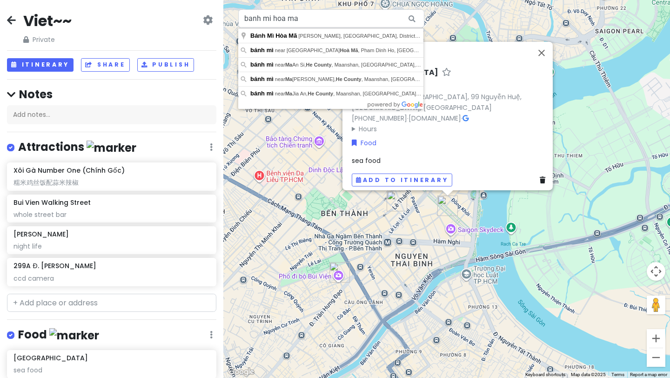
type input "Bánh Mì Hòa Mã, [GEOGRAPHIC_DATA], [GEOGRAPHIC_DATA], District 3, [GEOGRAPHIC_D…"
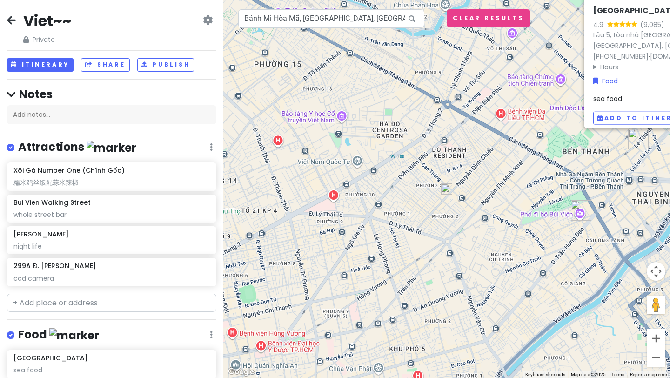
click at [452, 193] on img at bounding box center [446, 188] width 11 height 11
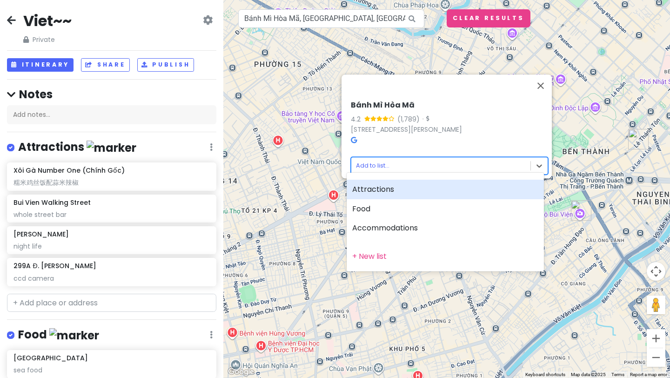
click at [421, 154] on body "Viet~~ Private Change Dates Make a Copy Delete Trip Go Pro ⚡️ Give Feedback 💡 S…" at bounding box center [335, 189] width 670 height 378
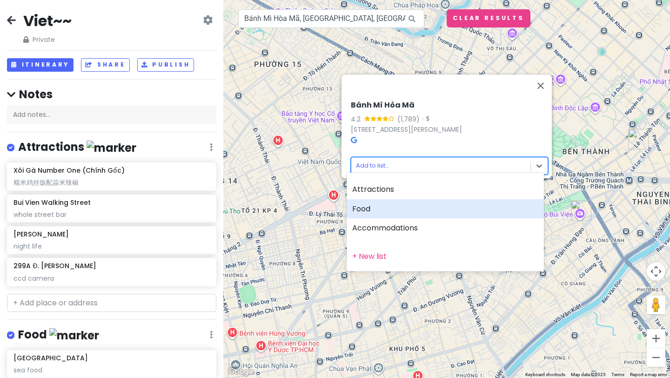
click at [380, 207] on div "Food" at bounding box center [444, 209] width 197 height 20
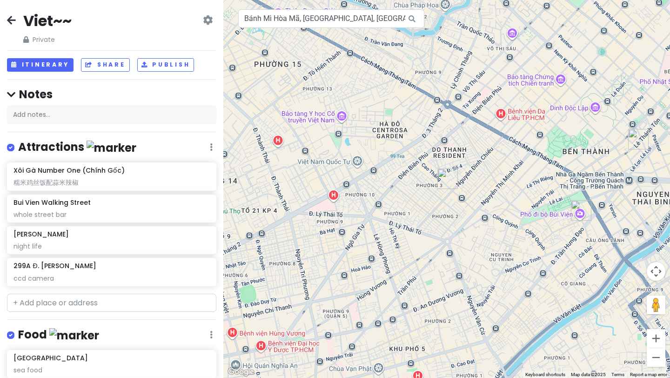
click at [444, 178] on img "Bánh Mì Hòa Mã" at bounding box center [447, 178] width 20 height 20
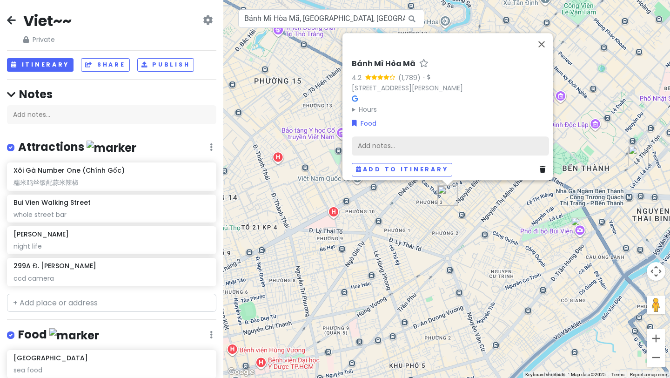
click at [421, 142] on div "Add notes..." at bounding box center [450, 146] width 197 height 20
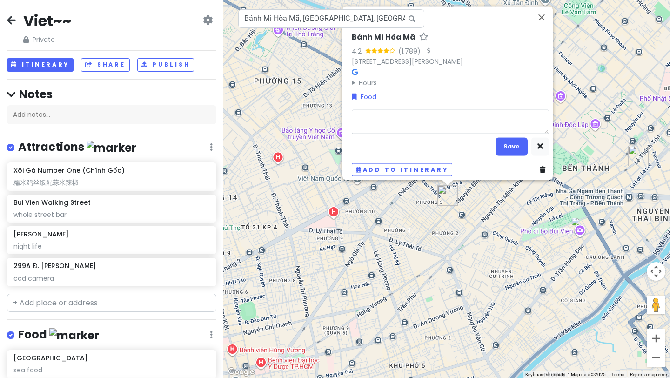
type textarea "x"
type textarea "b"
type textarea "x"
type textarea "br"
type textarea "x"
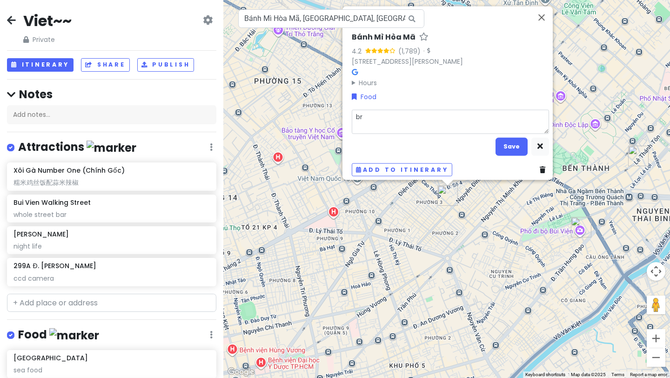
type textarea "bre"
type textarea "x"
type textarea "brea"
click at [458, 115] on textarea "breakfast 6am-11am only" at bounding box center [450, 121] width 197 height 24
click at [493, 142] on button "Save" at bounding box center [511, 146] width 32 height 18
